Goal: Task Accomplishment & Management: Use online tool/utility

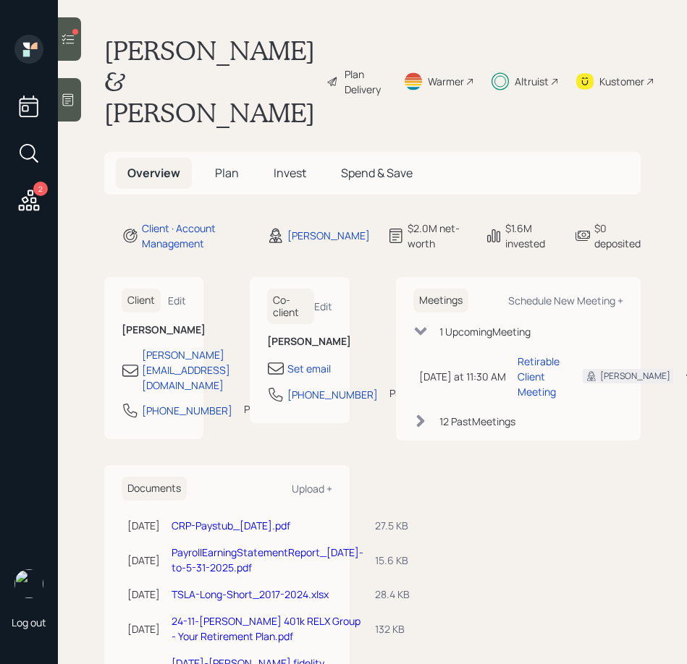
click at [227, 173] on span "Plan" at bounding box center [227, 173] width 24 height 16
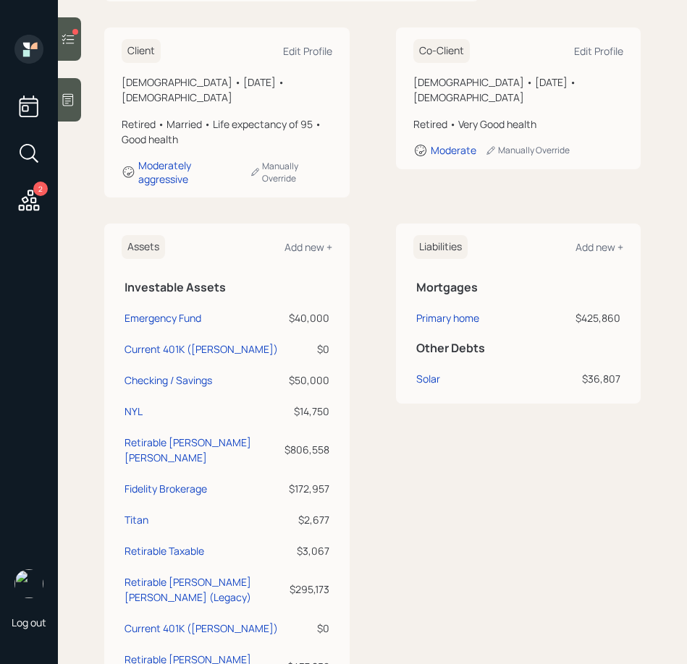
scroll to position [263, 0]
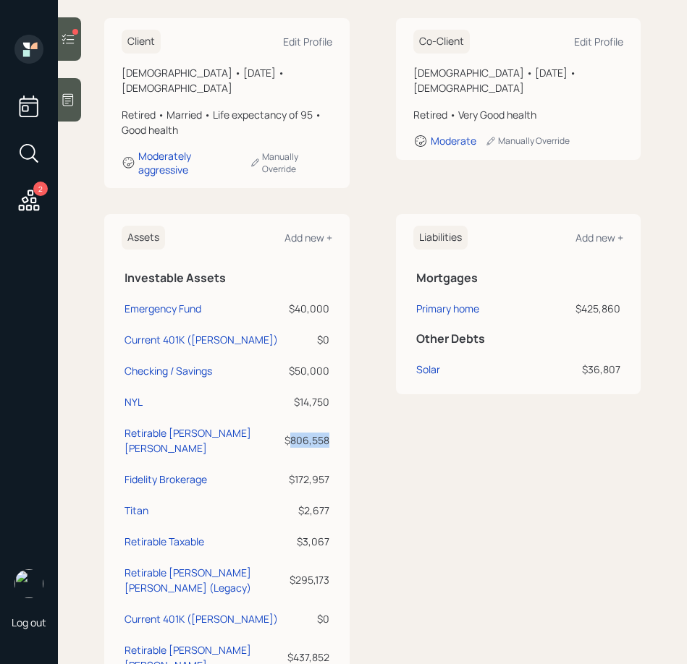
drag, startPoint x: 292, startPoint y: 418, endPoint x: 327, endPoint y: 419, distance: 35.5
click at [327, 433] on div "$806,558" at bounding box center [306, 440] width 45 height 15
copy div "806,558"
drag, startPoint x: 295, startPoint y: 606, endPoint x: 326, endPoint y: 604, distance: 31.2
click at [326, 643] on div "$437,852" at bounding box center [306, 657] width 45 height 15
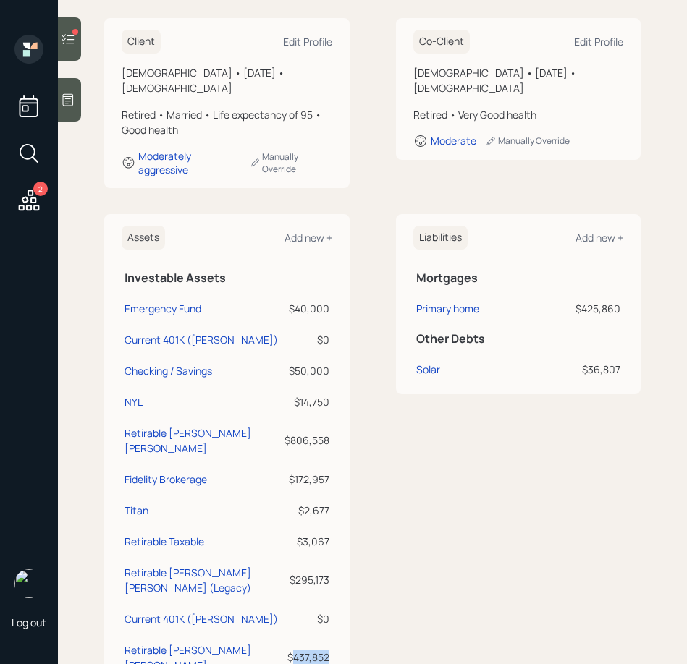
copy div "437,852"
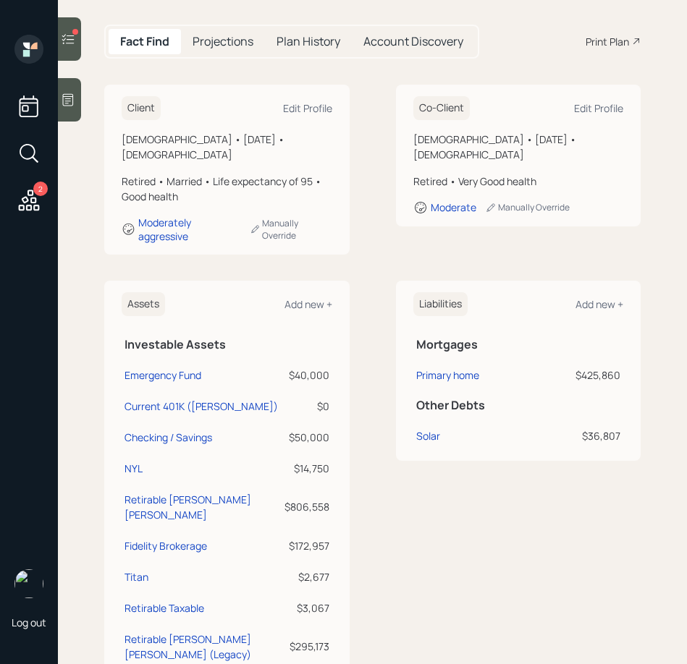
scroll to position [0, 0]
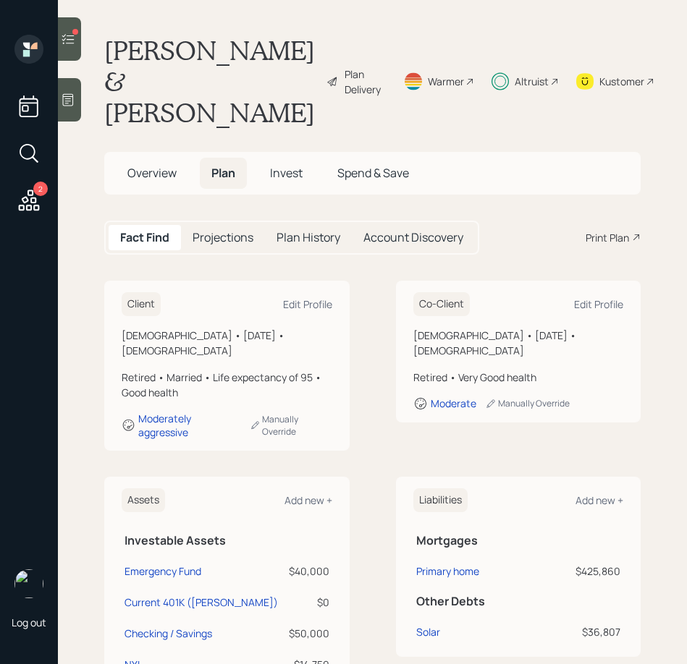
click at [346, 90] on div "Plan Delivery" at bounding box center [364, 82] width 41 height 30
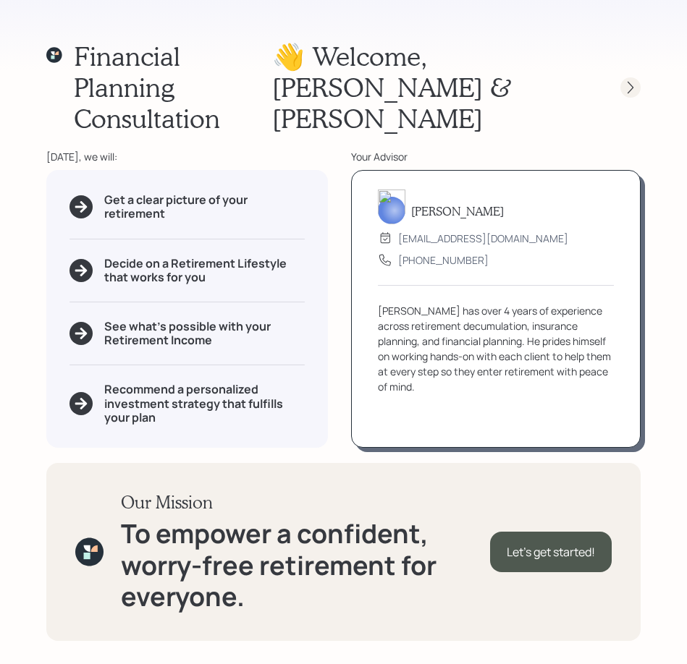
click at [625, 80] on icon at bounding box center [630, 87] width 14 height 14
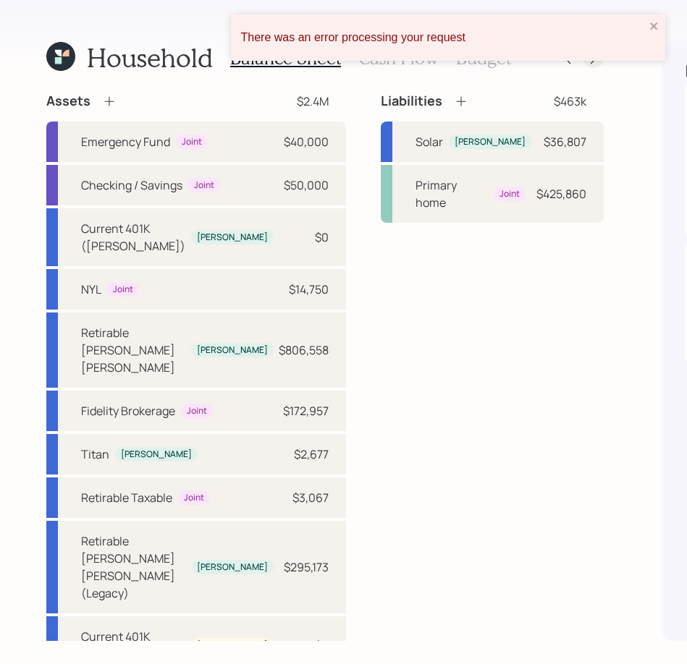
click at [583, 66] on div at bounding box center [593, 58] width 20 height 20
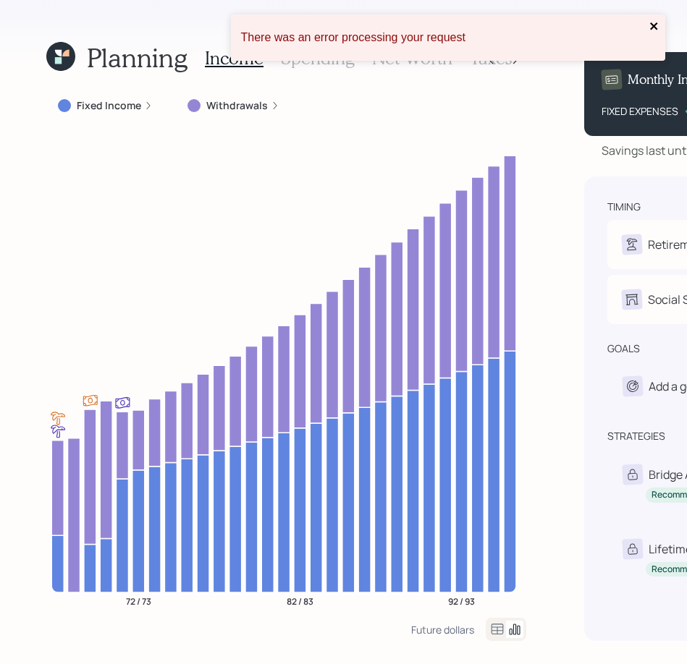
click at [651, 24] on icon "close" at bounding box center [653, 25] width 7 height 7
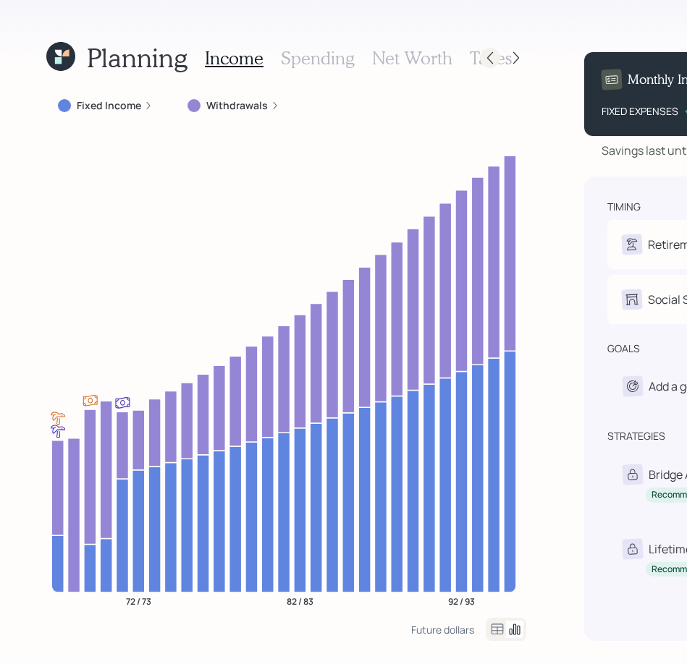
click at [483, 54] on icon at bounding box center [490, 58] width 14 height 14
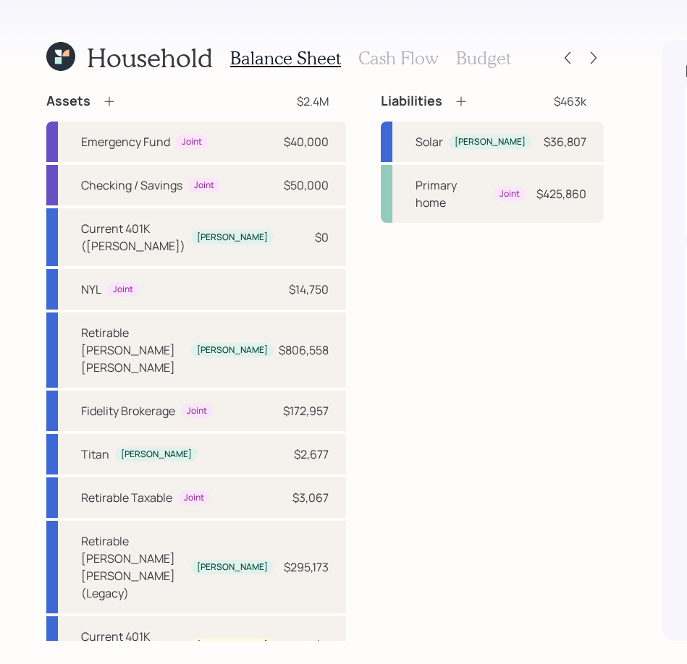
click at [375, 59] on h3 "Cash Flow" at bounding box center [398, 58] width 80 height 21
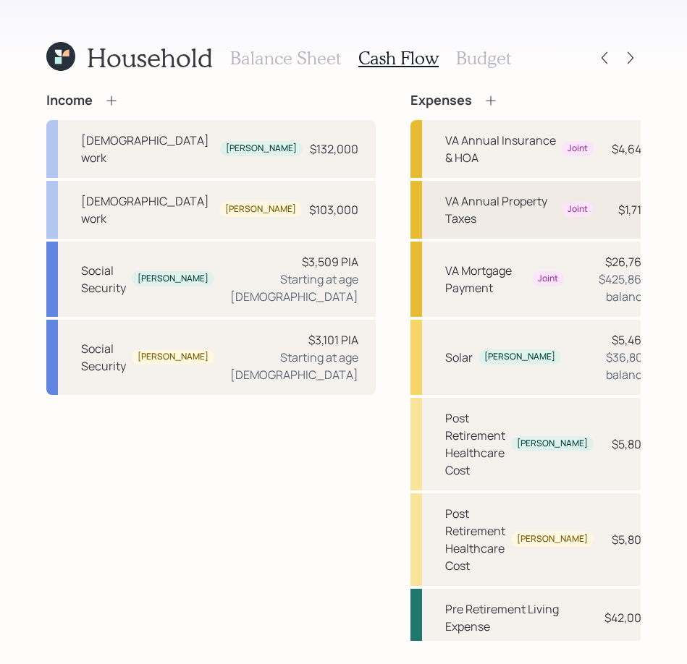
scroll to position [101, 0]
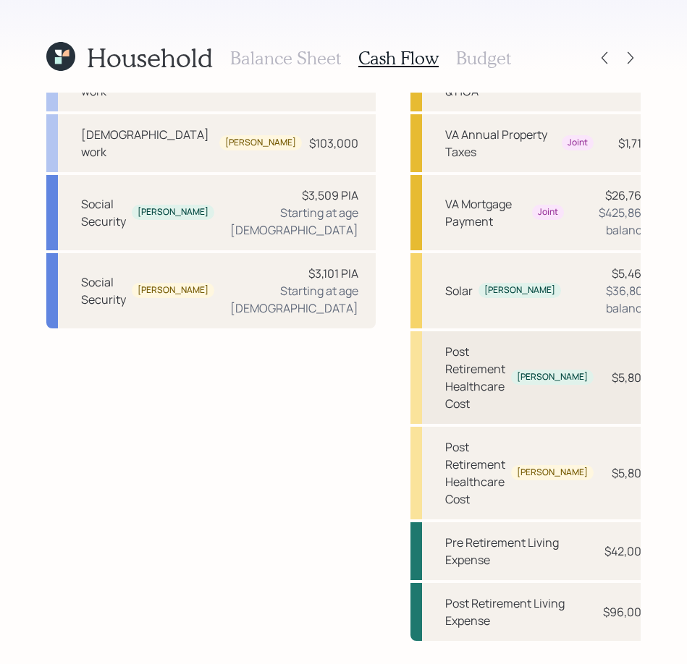
click at [445, 400] on div "Post Retirement Healthcare Cost" at bounding box center [475, 377] width 60 height 69
click at [445, 608] on div "Post Retirement Living Expense" at bounding box center [519, 612] width 148 height 35
